Goal: Information Seeking & Learning: Learn about a topic

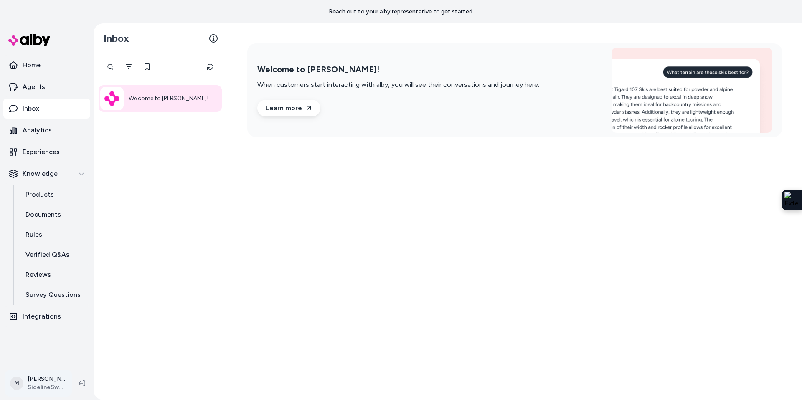
click at [38, 383] on html "Reach out to your alby representative to get started. Home Agents Inbox Analyti…" at bounding box center [401, 200] width 802 height 400
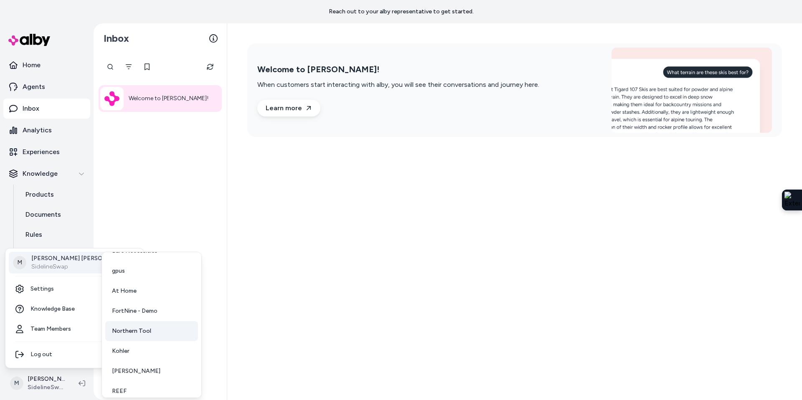
scroll to position [40, 0]
click at [139, 368] on span "[PERSON_NAME]" at bounding box center [136, 366] width 48 height 8
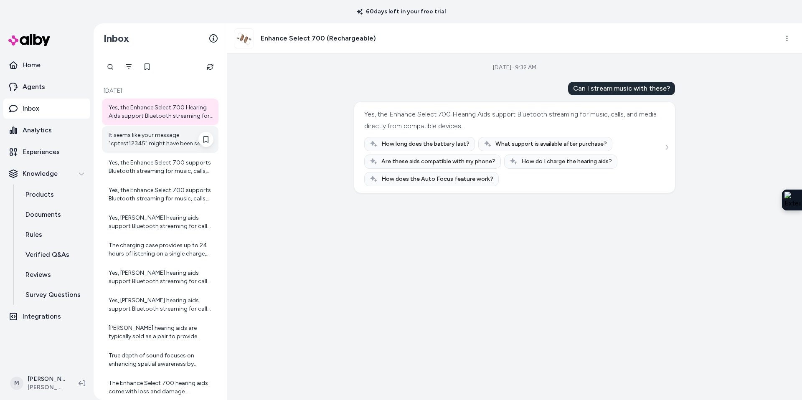
click at [161, 137] on div "It seems like your message "cptest12345" might have been sent by mistake. How c…" at bounding box center [161, 139] width 105 height 17
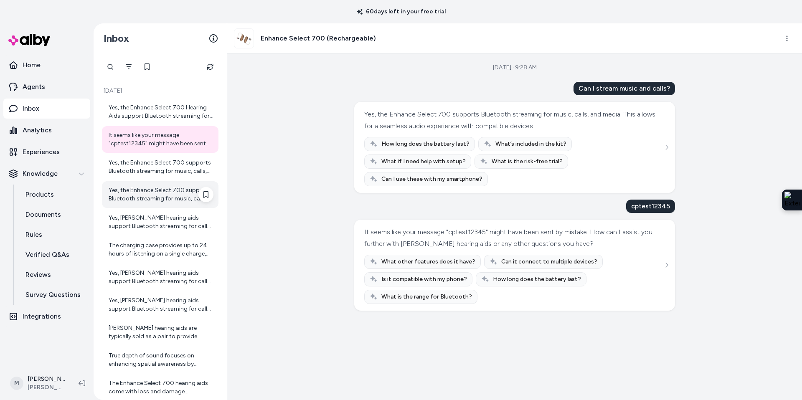
click at [153, 189] on div "Yes, the Enhance Select 700 supports Bluetooth streaming for music, calls, and …" at bounding box center [161, 194] width 105 height 17
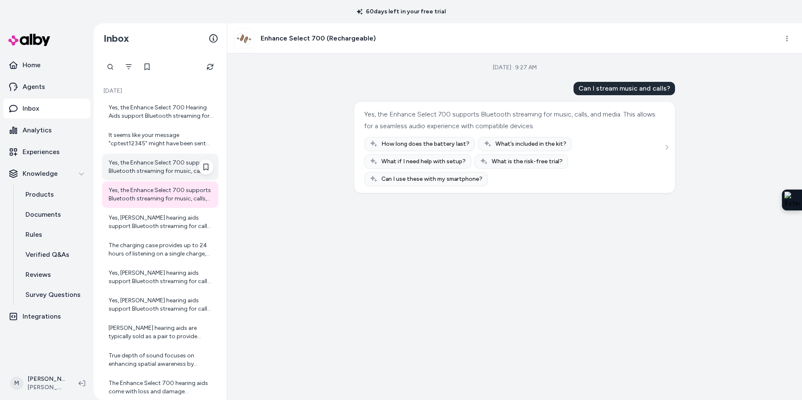
click at [154, 171] on div "Yes, the Enhance Select 700 supports Bluetooth streaming for music, calls, and …" at bounding box center [161, 167] width 105 height 17
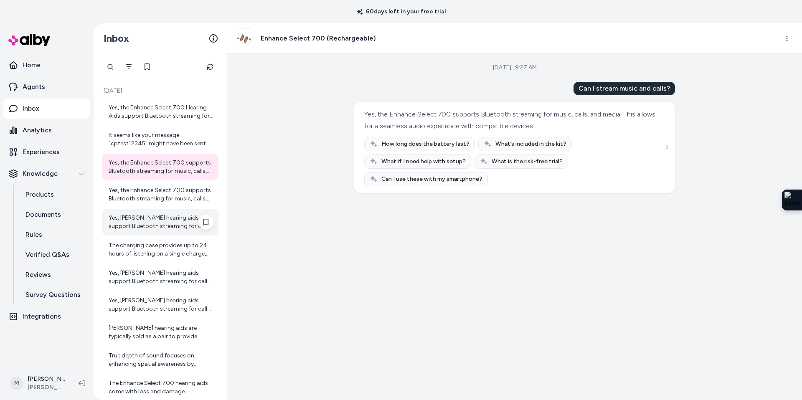
click at [151, 230] on div "Yes, [PERSON_NAME] hearing aids support Bluetooth streaming for calls, music, a…" at bounding box center [161, 222] width 105 height 17
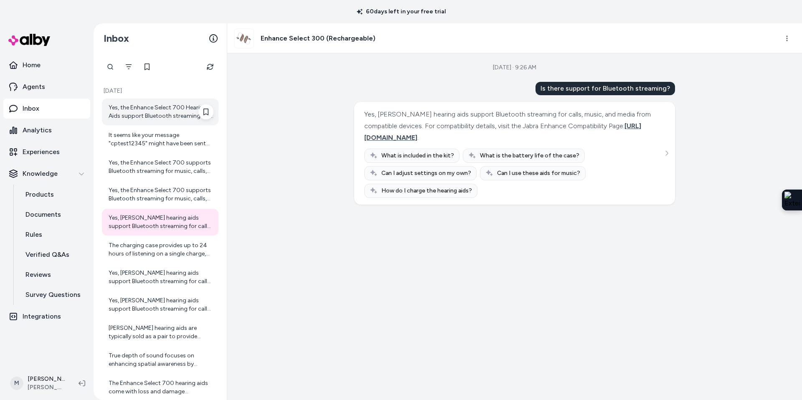
click at [139, 118] on div "Yes, the Enhance Select 700 Hearing Aids support Bluetooth streaming for music,…" at bounding box center [161, 112] width 105 height 17
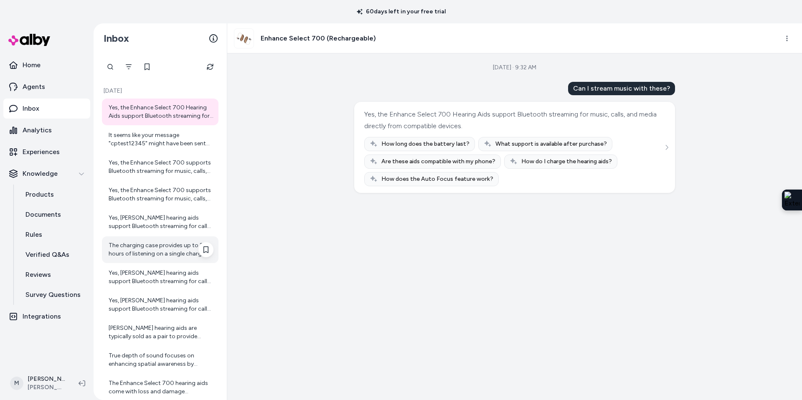
click at [148, 254] on div "The charging case provides up to 24 hours of listening on a single charge, maki…" at bounding box center [161, 250] width 105 height 17
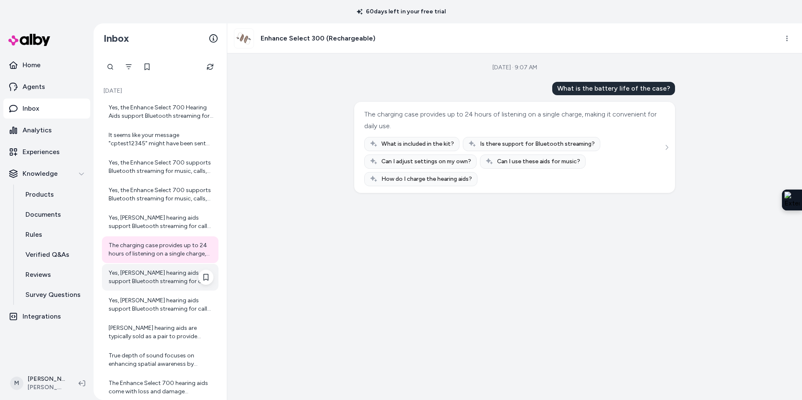
click at [148, 287] on div "Yes, [PERSON_NAME] hearing aids support Bluetooth streaming for calls, music, a…" at bounding box center [160, 277] width 117 height 27
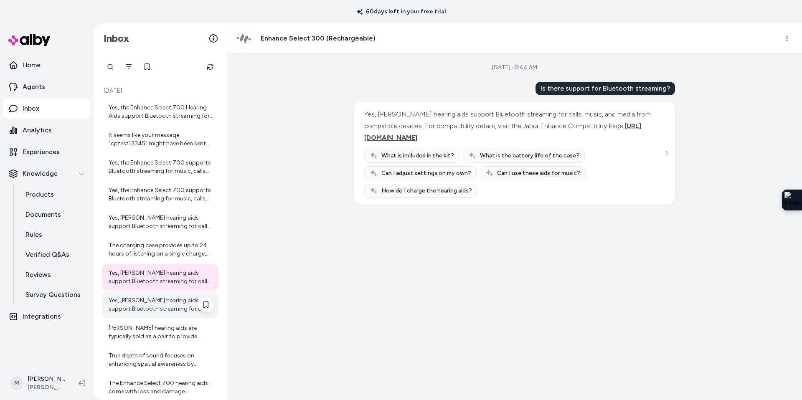
click at [147, 308] on div "Yes, [PERSON_NAME] hearing aids support Bluetooth streaming for calls, music, a…" at bounding box center [161, 305] width 105 height 17
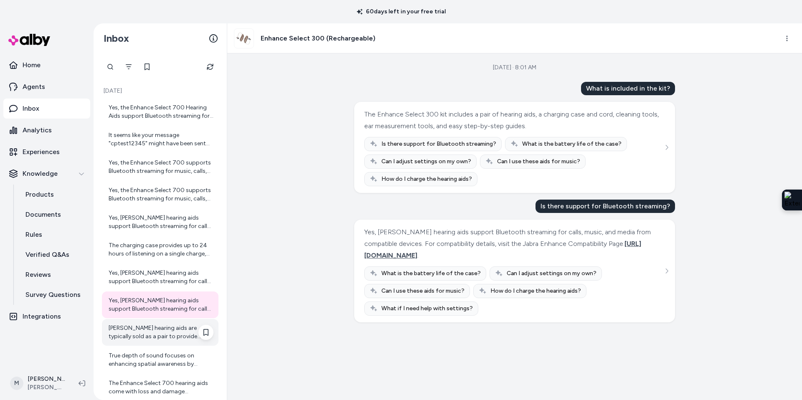
click at [150, 331] on div "[PERSON_NAME] hearing aids are typically sold as a pair to provide balanced and…" at bounding box center [161, 332] width 105 height 17
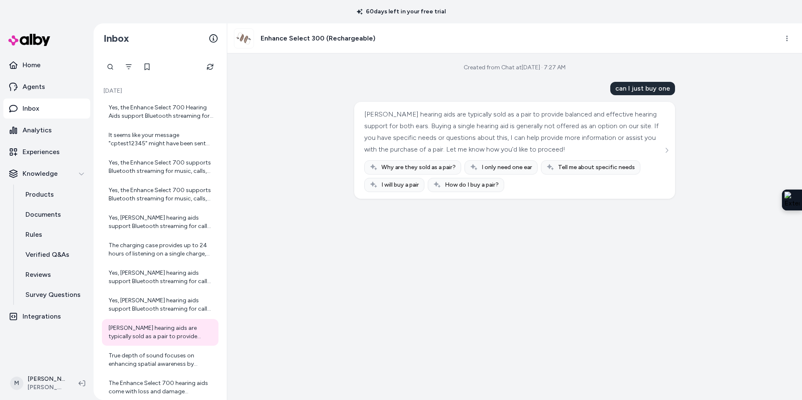
click at [508, 167] on span "I only need one ear" at bounding box center [507, 167] width 51 height 8
click at [173, 361] on div "True depth of sound focuses on enhancing spatial awareness by helping you perce…" at bounding box center [161, 360] width 105 height 17
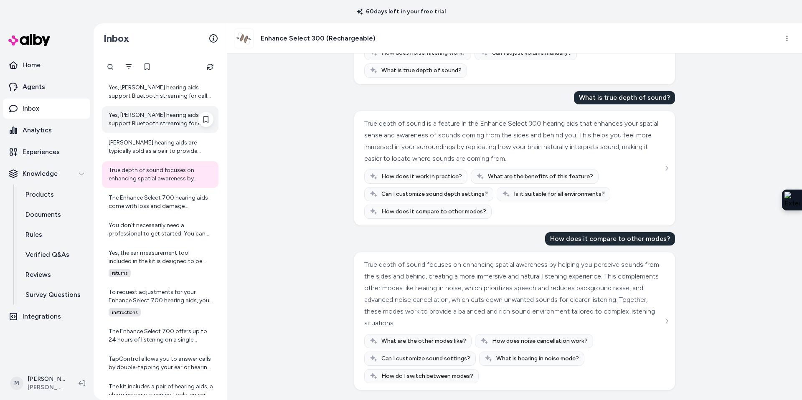
scroll to position [308, 0]
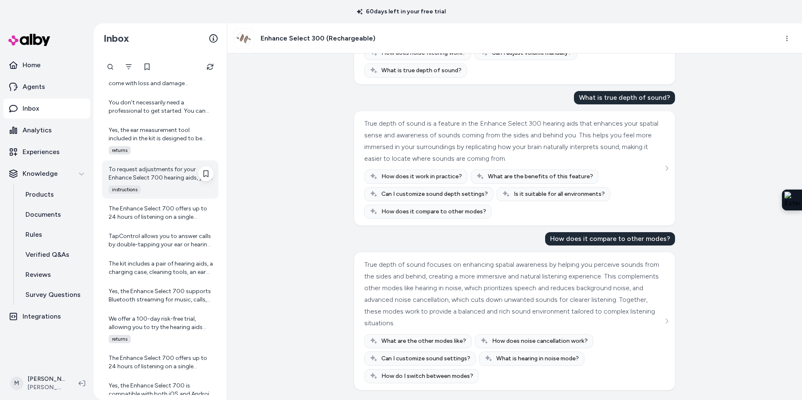
click at [158, 181] on div "To request adjustments for your Enhance Select 700 hearing aids, you simply use…" at bounding box center [161, 174] width 105 height 17
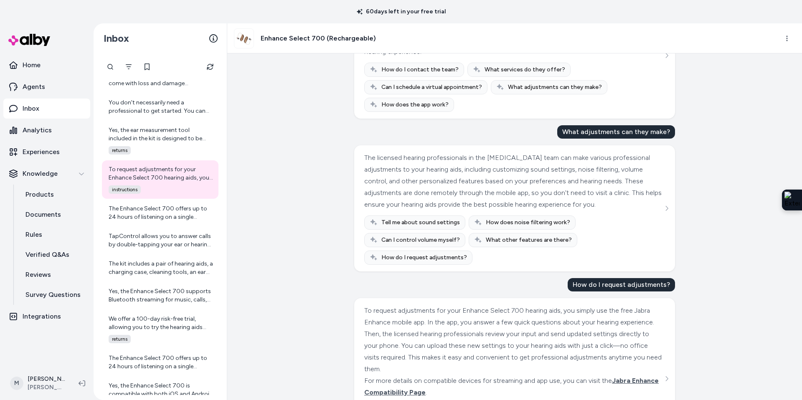
scroll to position [758, 0]
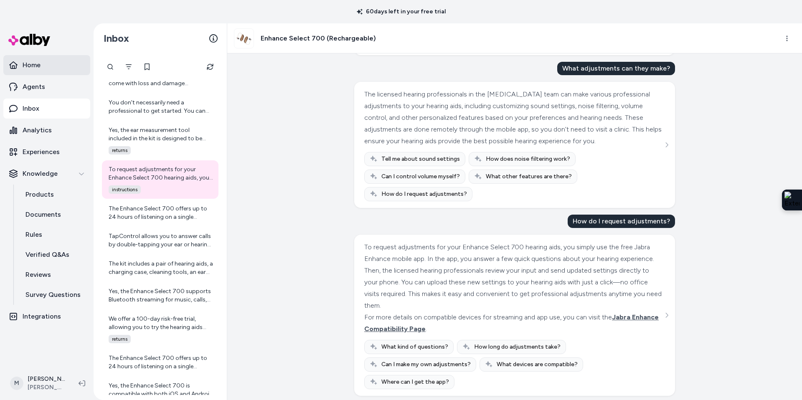
click at [32, 70] on link "Home" at bounding box center [46, 65] width 87 height 20
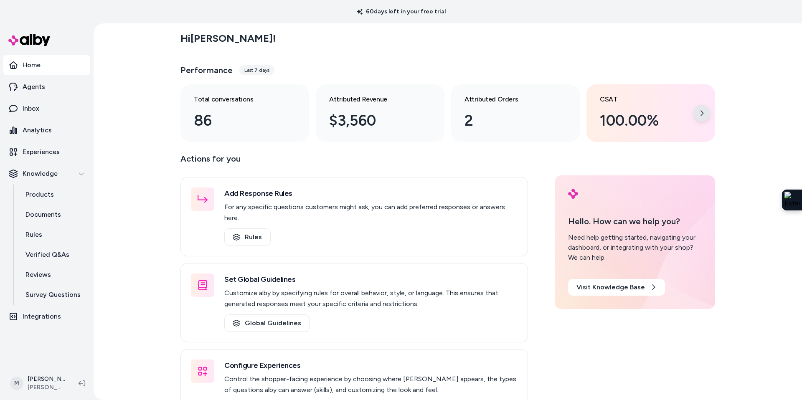
click at [701, 114] on icon at bounding box center [702, 113] width 7 height 7
